Goal: Task Accomplishment & Management: Manage account settings

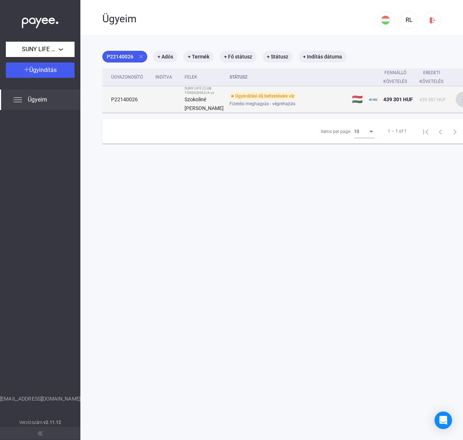
click at [459, 103] on img at bounding box center [463, 100] width 8 height 8
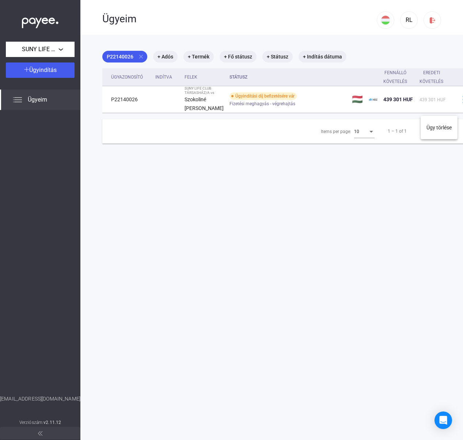
click at [139, 57] on div at bounding box center [231, 220] width 463 height 440
click at [133, 57] on mat-chip "P22140026 close" at bounding box center [124, 57] width 45 height 12
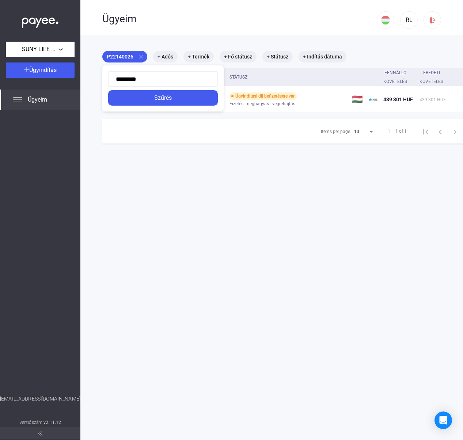
click at [64, 93] on div at bounding box center [231, 220] width 463 height 440
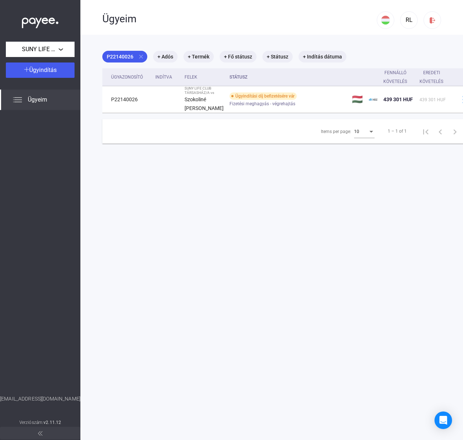
click at [17, 100] on img at bounding box center [17, 99] width 9 height 9
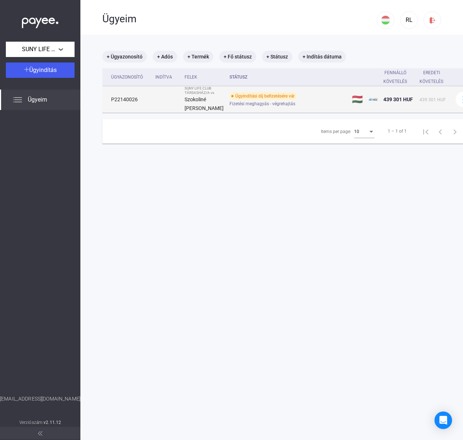
click at [271, 108] on span "Fizetési meghagyás - végrehajtás" at bounding box center [262, 103] width 66 height 9
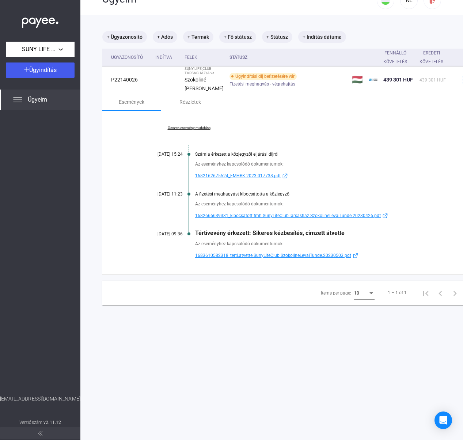
scroll to position [35, 0]
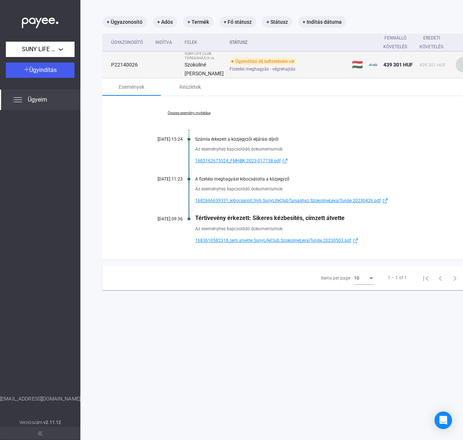
click at [455, 72] on button at bounding box center [462, 64] width 15 height 15
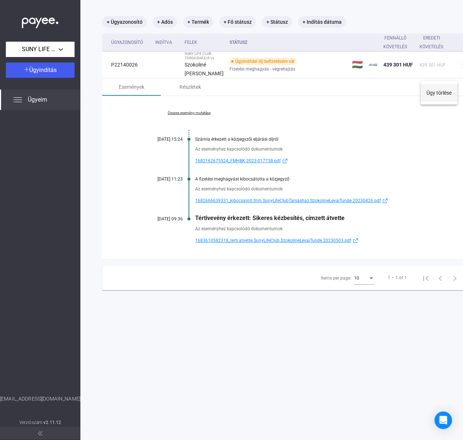
click at [434, 93] on button "Ügy törlése" at bounding box center [438, 93] width 37 height 18
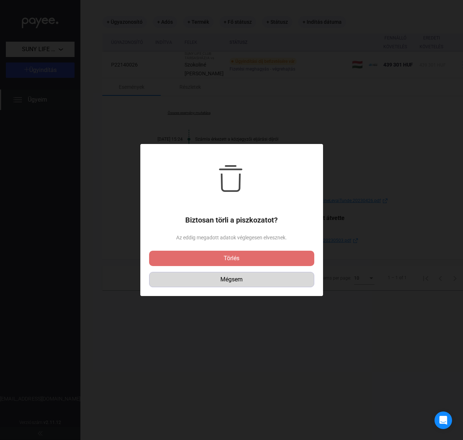
click at [245, 281] on div "Mégsem" at bounding box center [232, 279] width 160 height 9
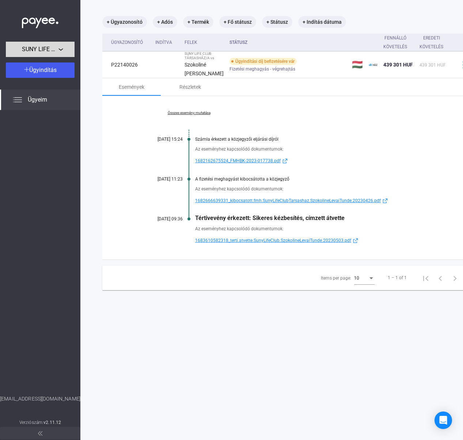
click at [52, 50] on span "SUNY LIFE CLUB TÁRSASHÁZ/A" at bounding box center [40, 49] width 37 height 9
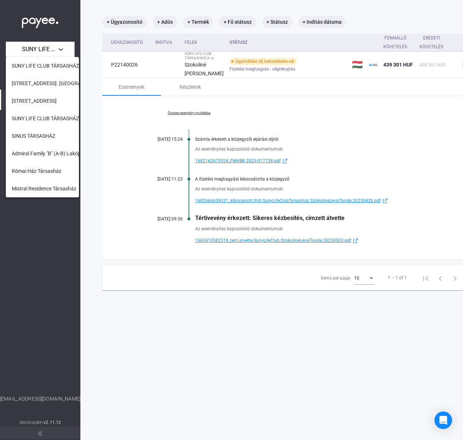
click at [37, 253] on div at bounding box center [231, 220] width 463 height 440
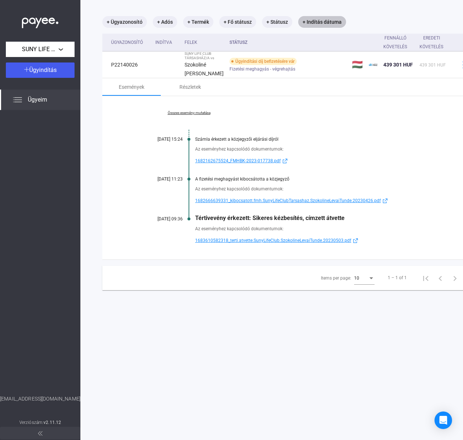
click at [332, 22] on mat-chip "+ Indítás dátuma" at bounding box center [322, 22] width 48 height 12
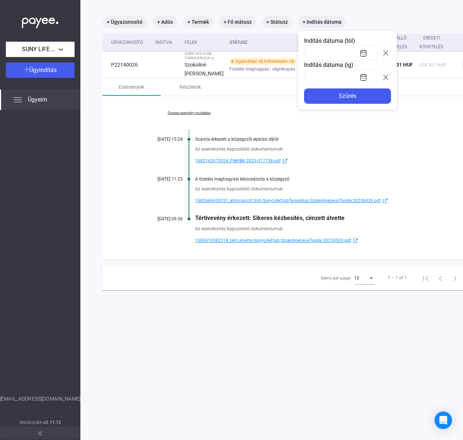
click at [372, 120] on div at bounding box center [231, 220] width 463 height 440
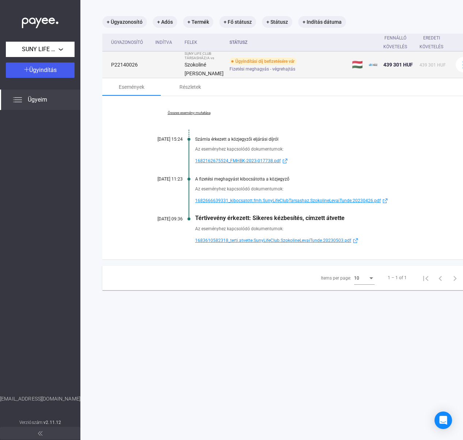
click at [251, 65] on div "Ügyindítási díj befizetésére vár" at bounding box center [262, 61] width 67 height 7
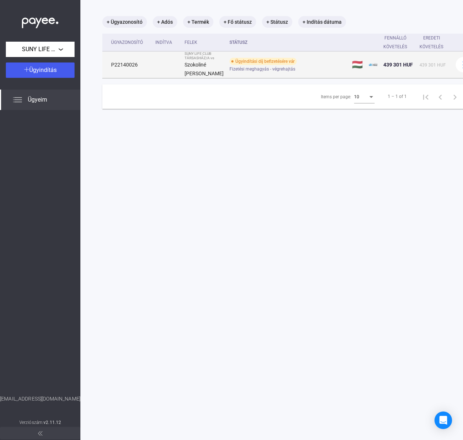
click at [243, 73] on span "Fizetési meghagyás - végrehajtás" at bounding box center [262, 69] width 66 height 9
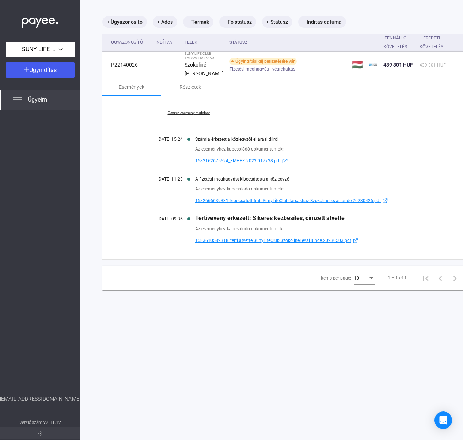
click at [303, 245] on span "1683610582318_terti.atvette.SunyLifeClub.SzokolineLevaiTunde.20230503.pdf" at bounding box center [273, 240] width 156 height 9
click at [202, 115] on link "Összes esemény mutatása" at bounding box center [189, 113] width 100 height 4
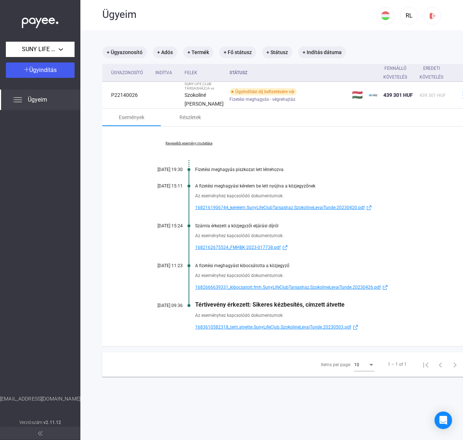
scroll to position [0, 0]
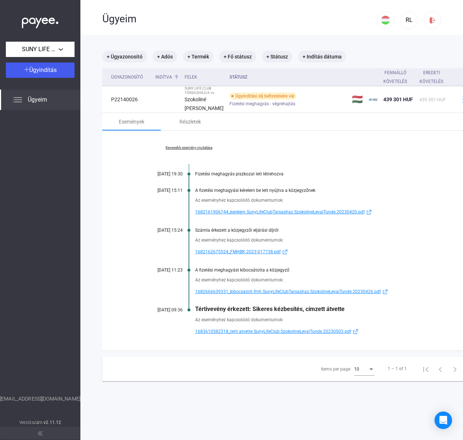
click at [172, 77] on div "Indítva" at bounding box center [163, 77] width 17 height 9
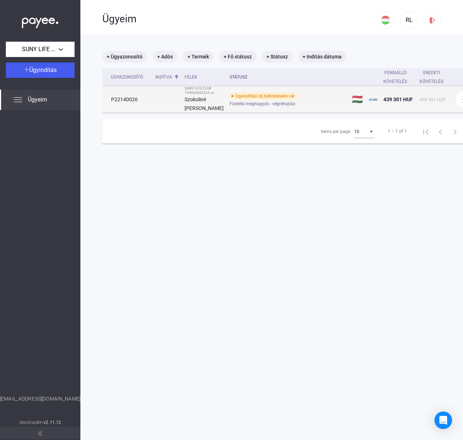
click at [131, 108] on td "P22140026" at bounding box center [127, 99] width 50 height 27
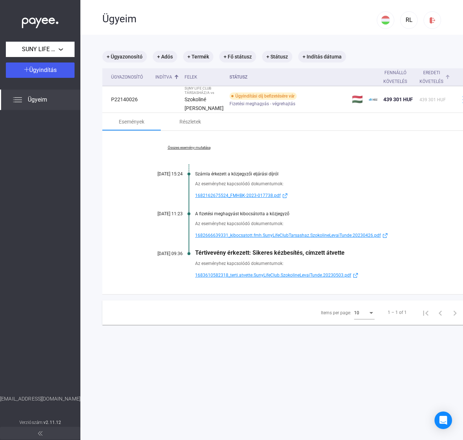
click at [421, 74] on div "Eredeti követelés" at bounding box center [431, 77] width 24 height 18
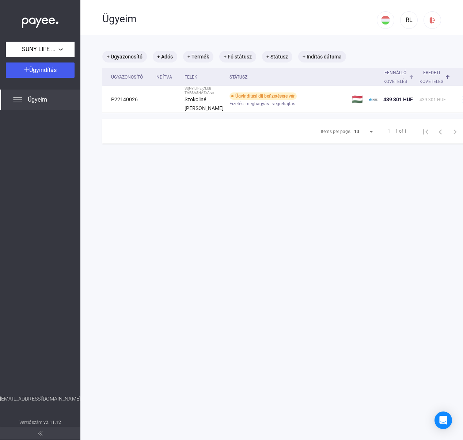
click at [383, 73] on div "Fennálló követelés" at bounding box center [395, 77] width 24 height 18
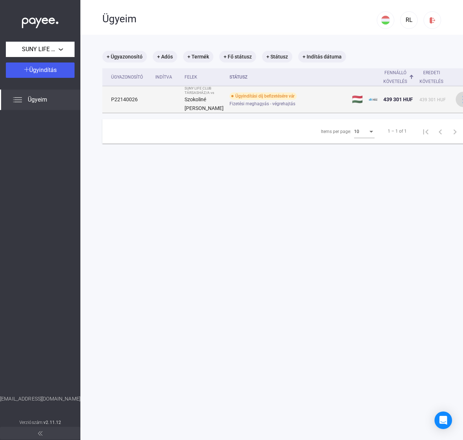
click at [459, 103] on img at bounding box center [463, 100] width 8 height 8
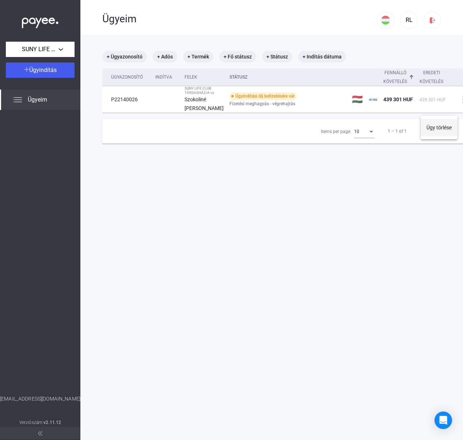
click at [440, 129] on button "Ügy törlése" at bounding box center [438, 128] width 37 height 18
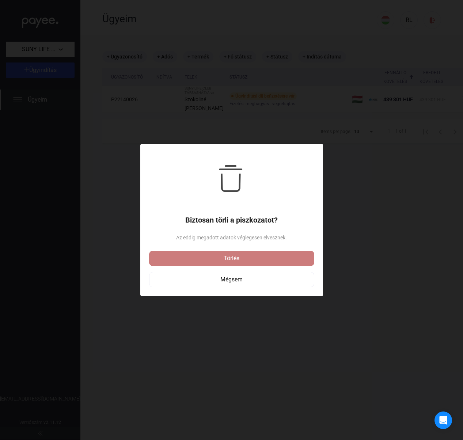
click at [248, 260] on div "Törlés" at bounding box center [231, 258] width 161 height 9
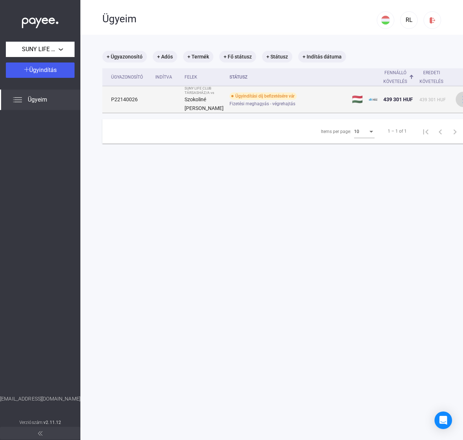
click at [459, 103] on img at bounding box center [463, 100] width 8 height 8
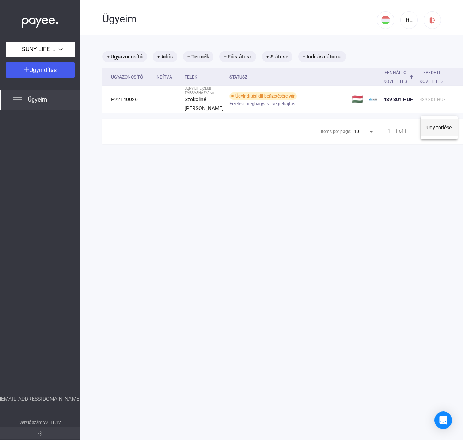
click at [442, 124] on button "Ügy törlése" at bounding box center [438, 128] width 37 height 18
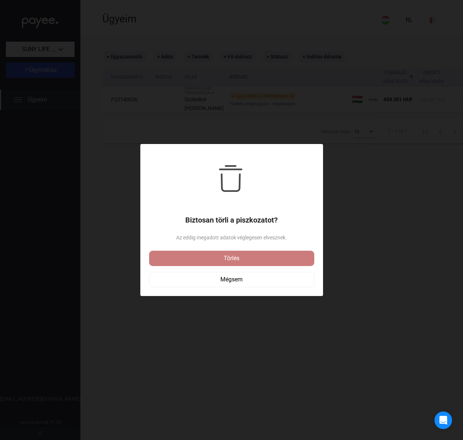
click at [233, 259] on div "Törlés" at bounding box center [231, 258] width 161 height 9
